Goal: Task Accomplishment & Management: Use online tool/utility

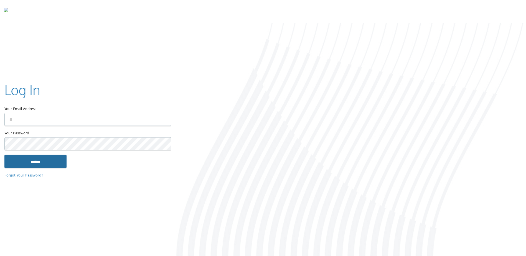
type input "**********"
click at [37, 164] on input "******" at bounding box center [35, 161] width 62 height 13
